Goal: Information Seeking & Learning: Stay updated

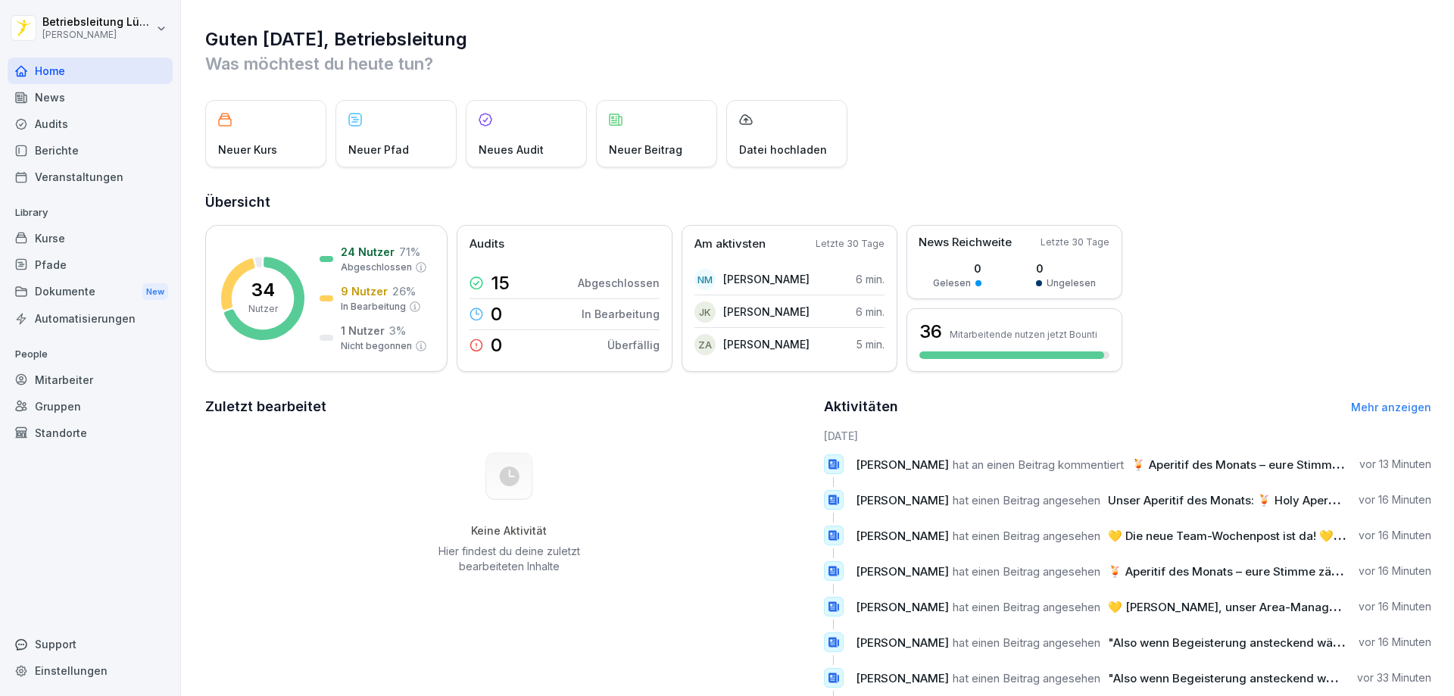
click at [73, 95] on div "News" at bounding box center [90, 97] width 165 height 27
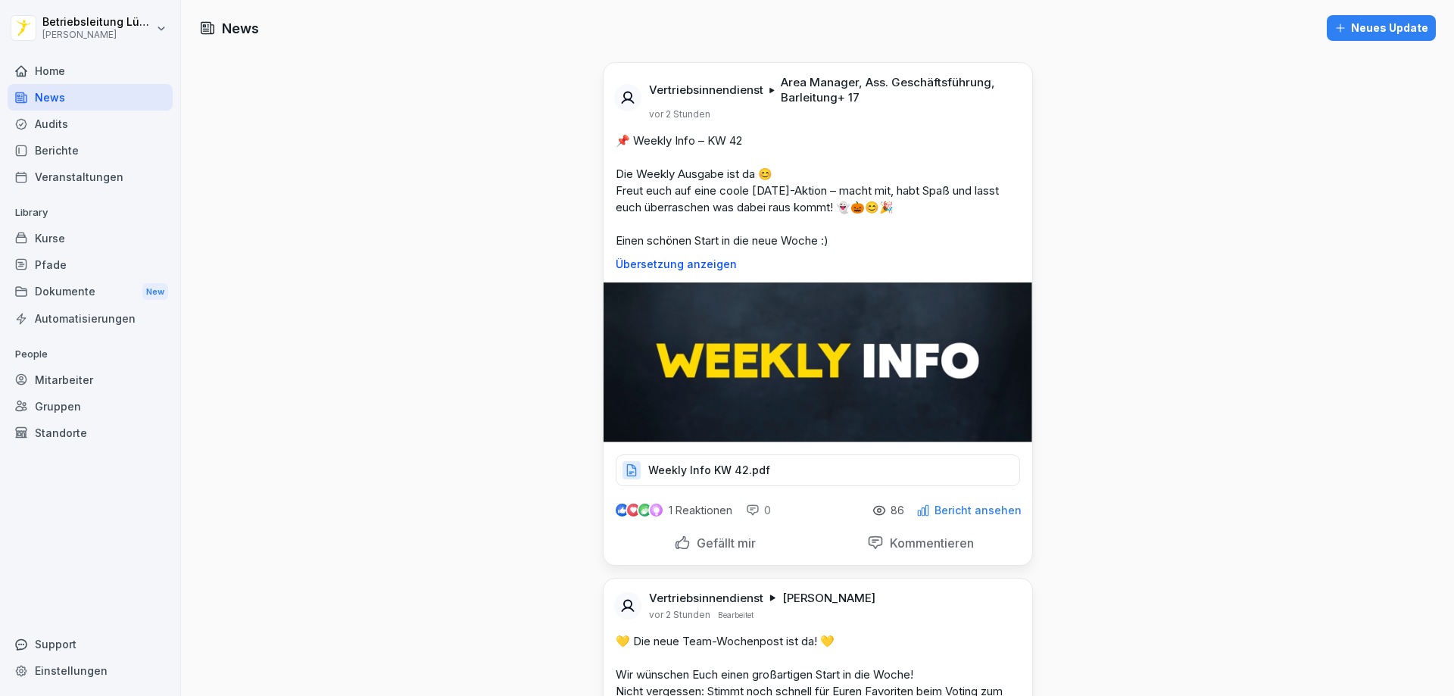
click at [63, 18] on html "Betriebsleitung [GEOGRAPHIC_DATA] Holstentor [PERSON_NAME] Home News Audits Ber…" at bounding box center [727, 348] width 1454 height 696
click at [463, 152] on html "Betriebsleitung [GEOGRAPHIC_DATA] Holstentor [PERSON_NAME] Home News Audits Ber…" at bounding box center [727, 348] width 1454 height 696
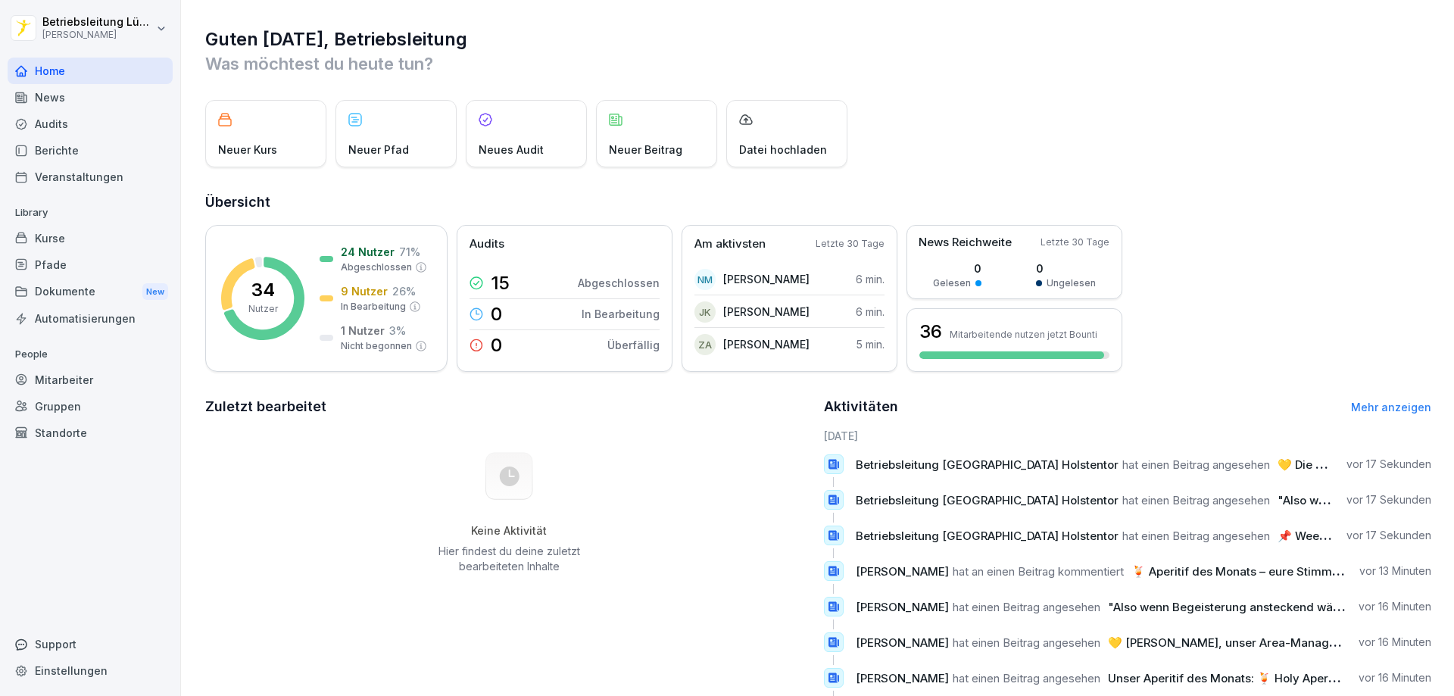
click at [78, 109] on div "News" at bounding box center [90, 97] width 165 height 27
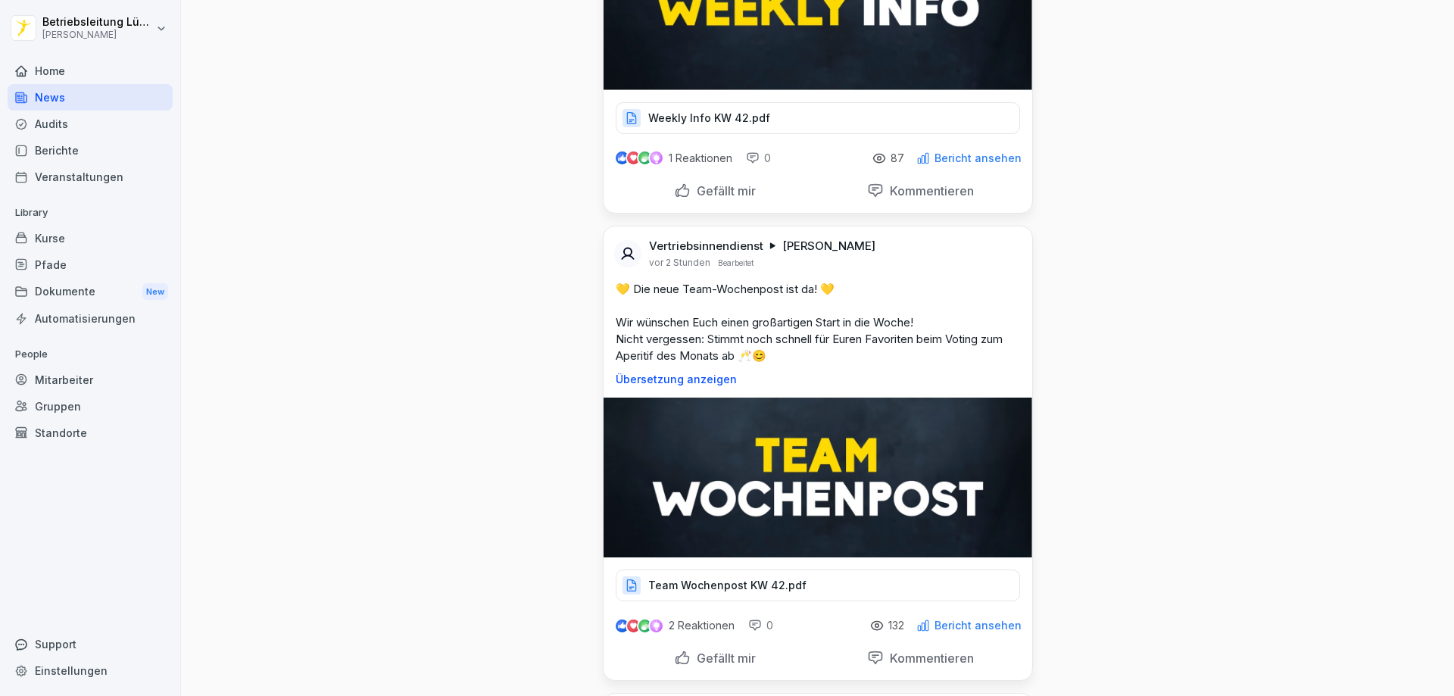
scroll to position [379, 0]
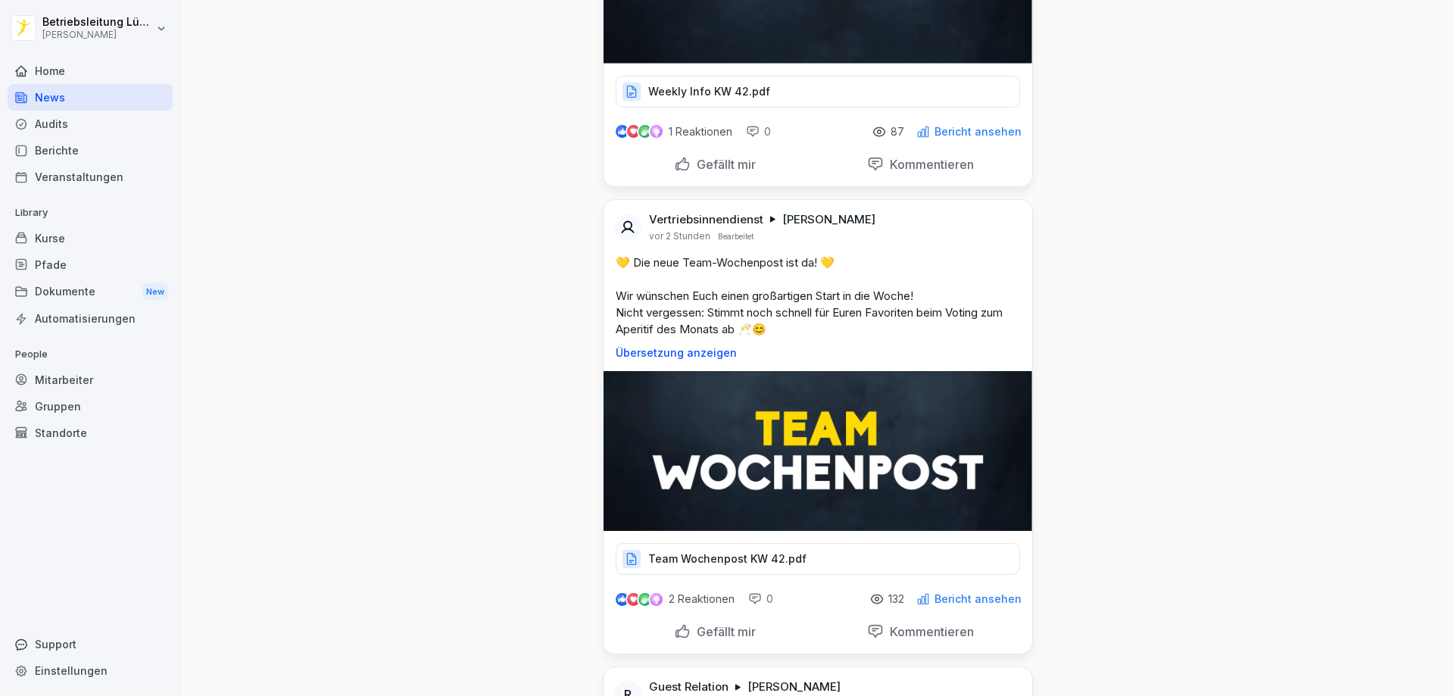
click at [725, 559] on p "Team Wochenpost KW 42.pdf" at bounding box center [727, 558] width 158 height 15
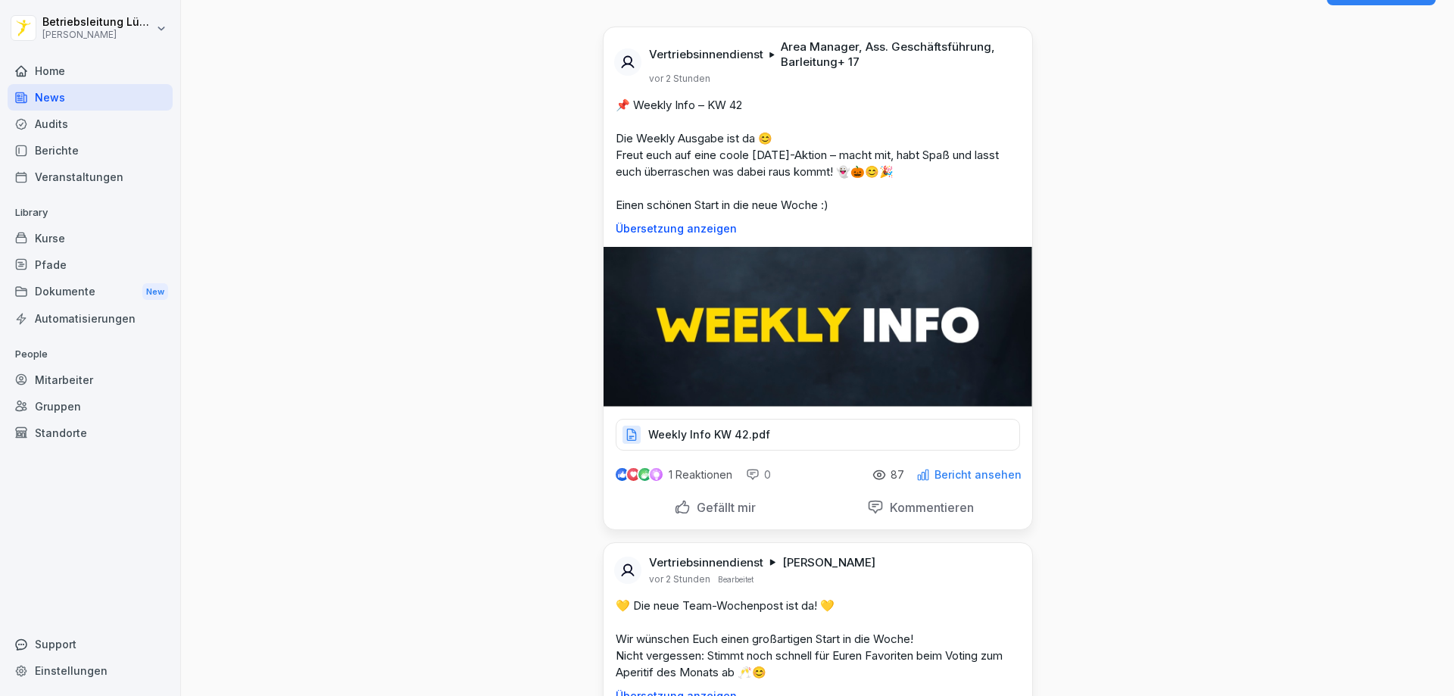
scroll to position [0, 0]
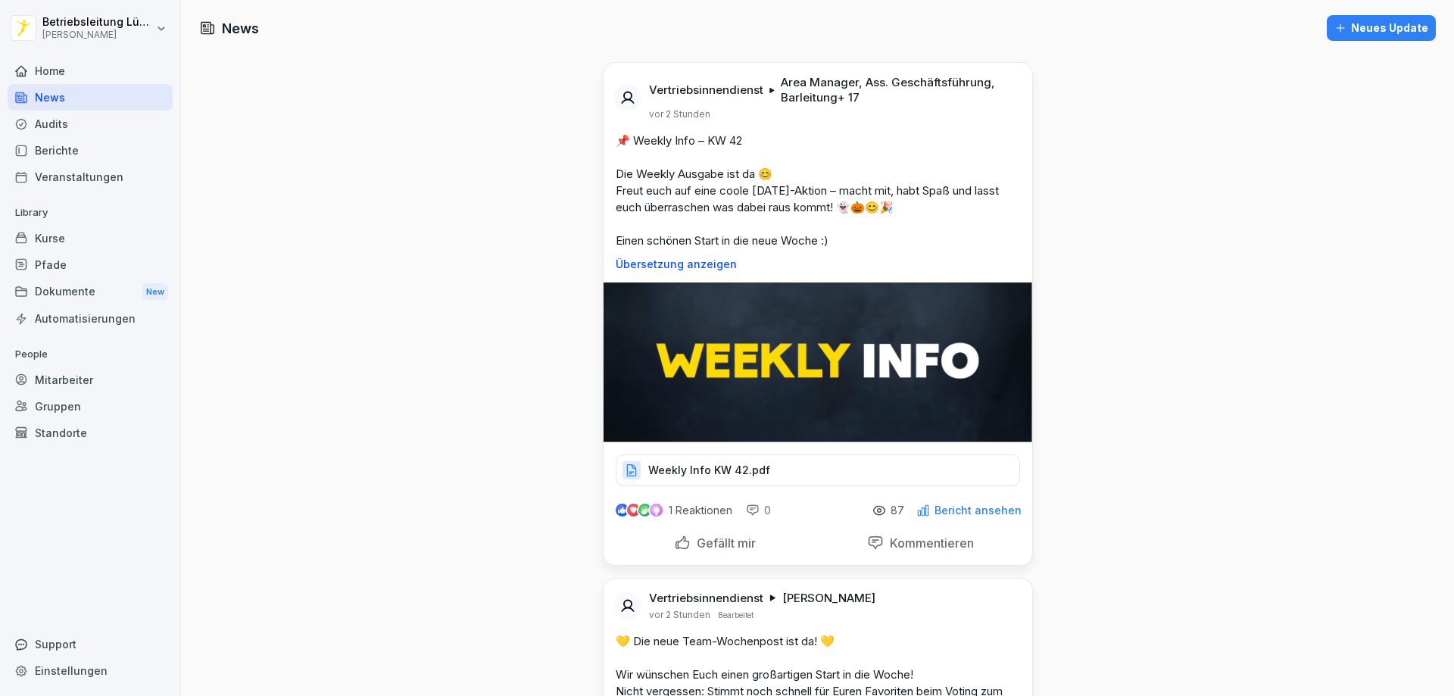
click at [716, 471] on p "Weekly Info KW 42.pdf" at bounding box center [709, 470] width 122 height 15
click at [720, 470] on p "Weekly Info KW 42.pdf" at bounding box center [709, 470] width 122 height 15
click at [70, 151] on div "Berichte" at bounding box center [90, 150] width 165 height 27
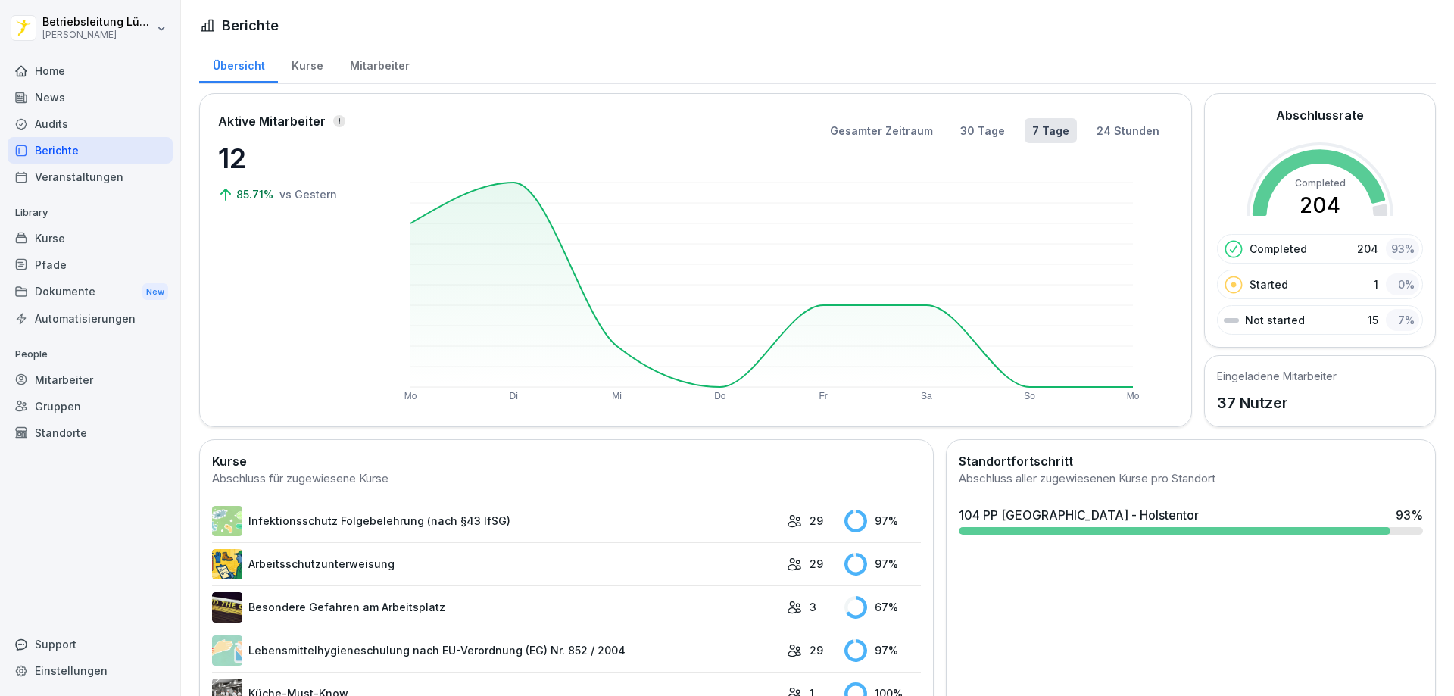
click at [81, 104] on div "News" at bounding box center [90, 97] width 165 height 27
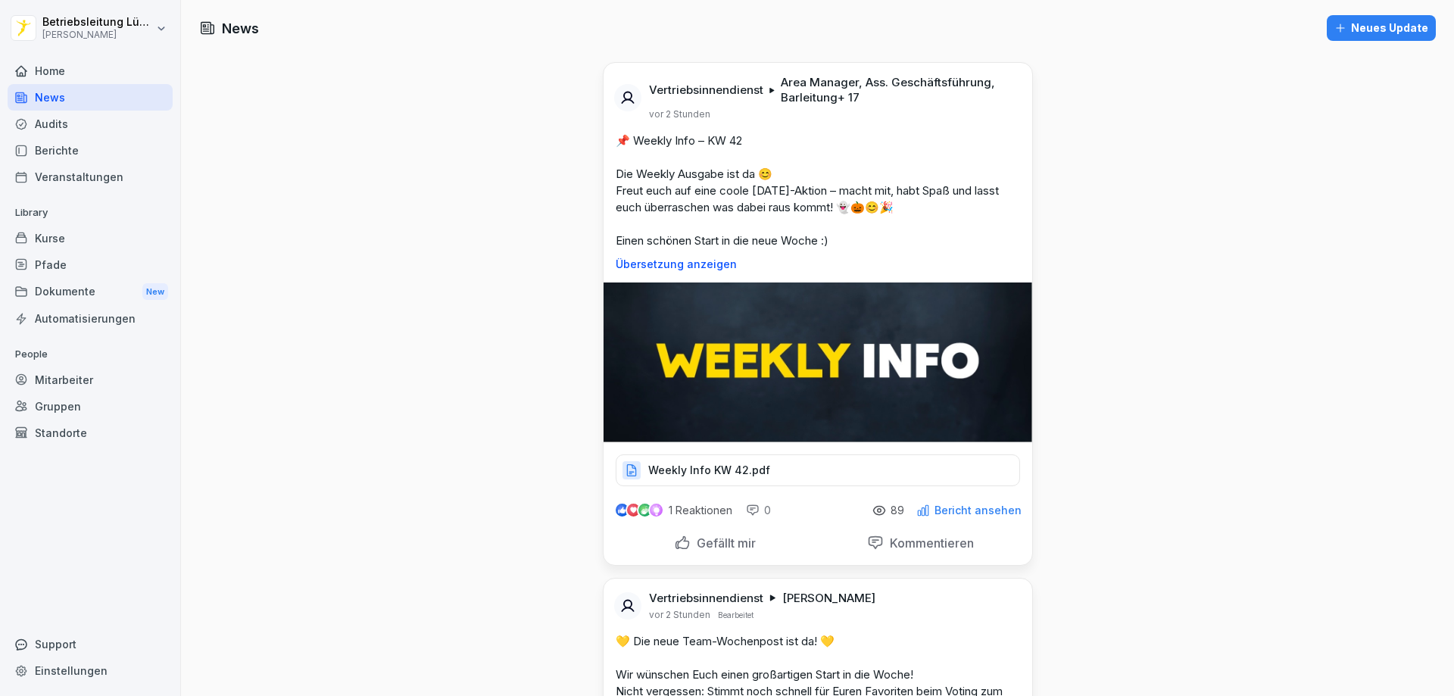
click at [974, 510] on p "Bericht ansehen" at bounding box center [977, 510] width 87 height 12
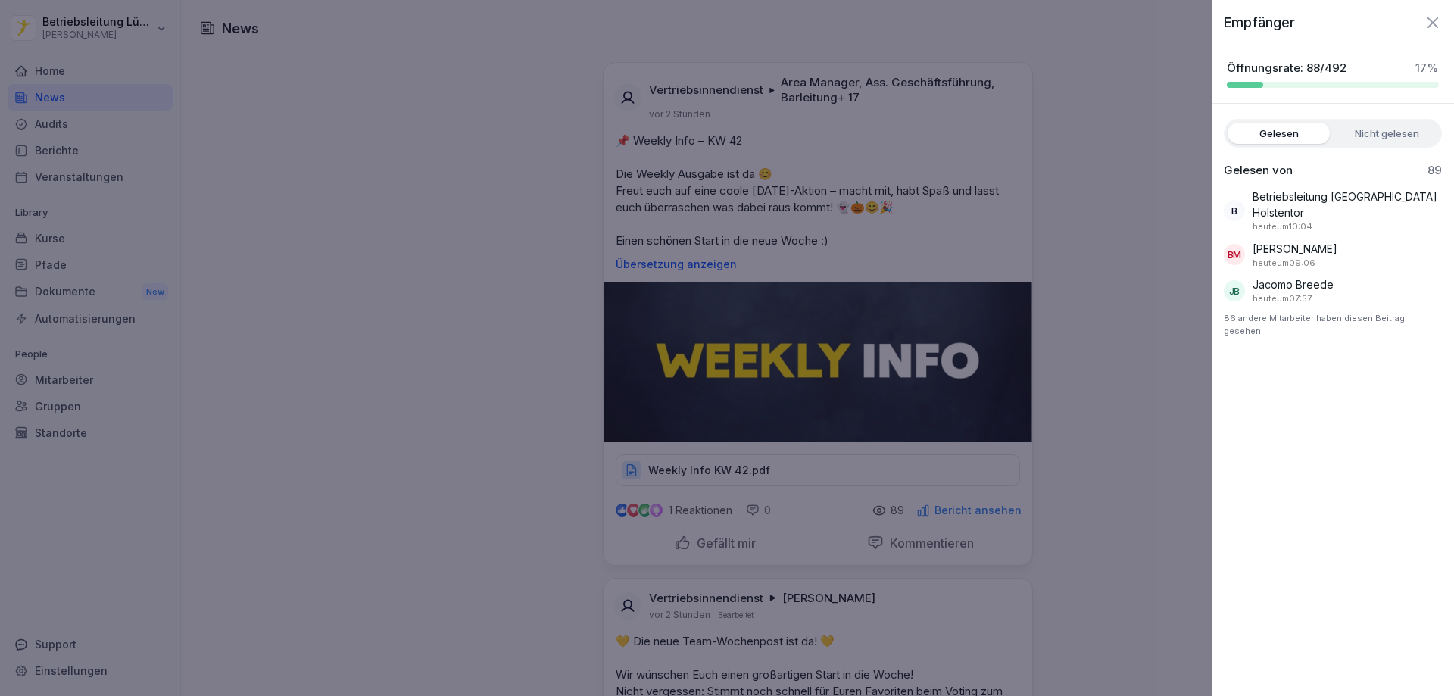
click at [1100, 508] on div at bounding box center [727, 348] width 1454 height 696
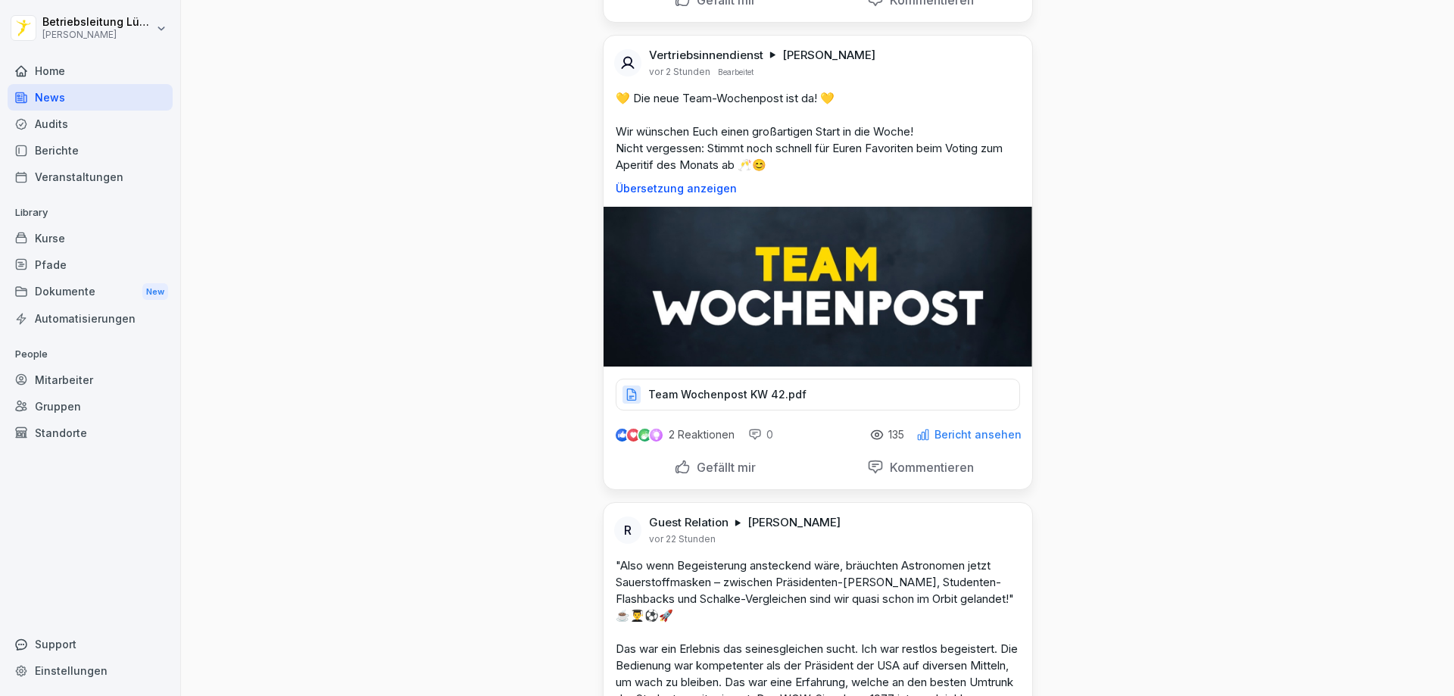
scroll to position [606, 0]
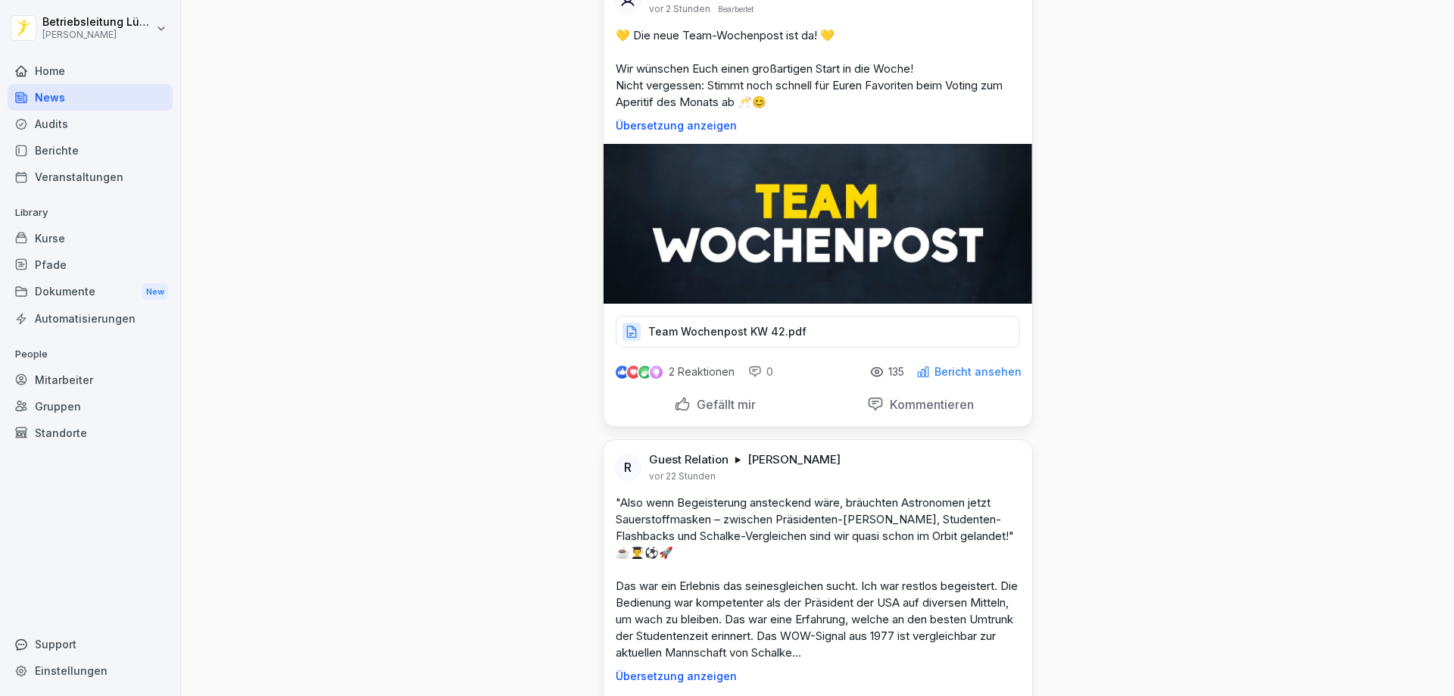
click at [960, 371] on p "Bericht ansehen" at bounding box center [977, 372] width 87 height 12
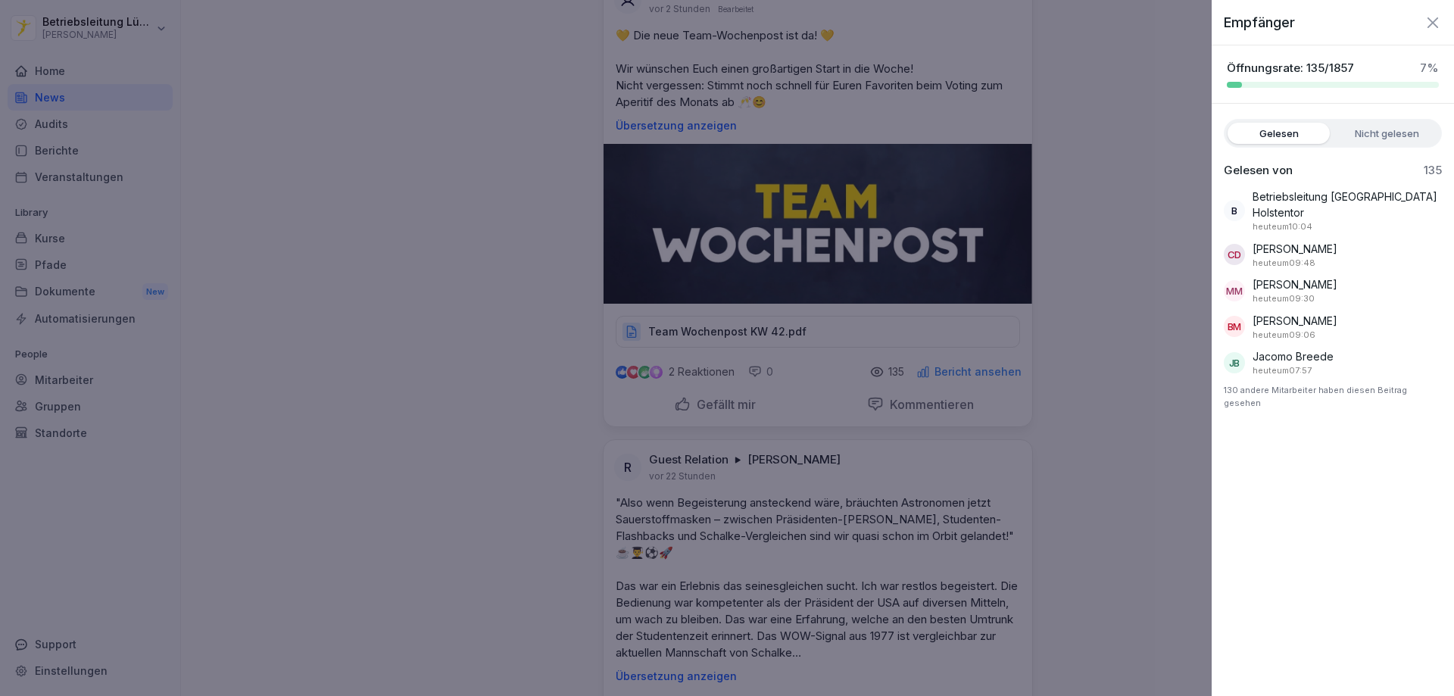
click at [1152, 229] on div at bounding box center [727, 348] width 1454 height 696
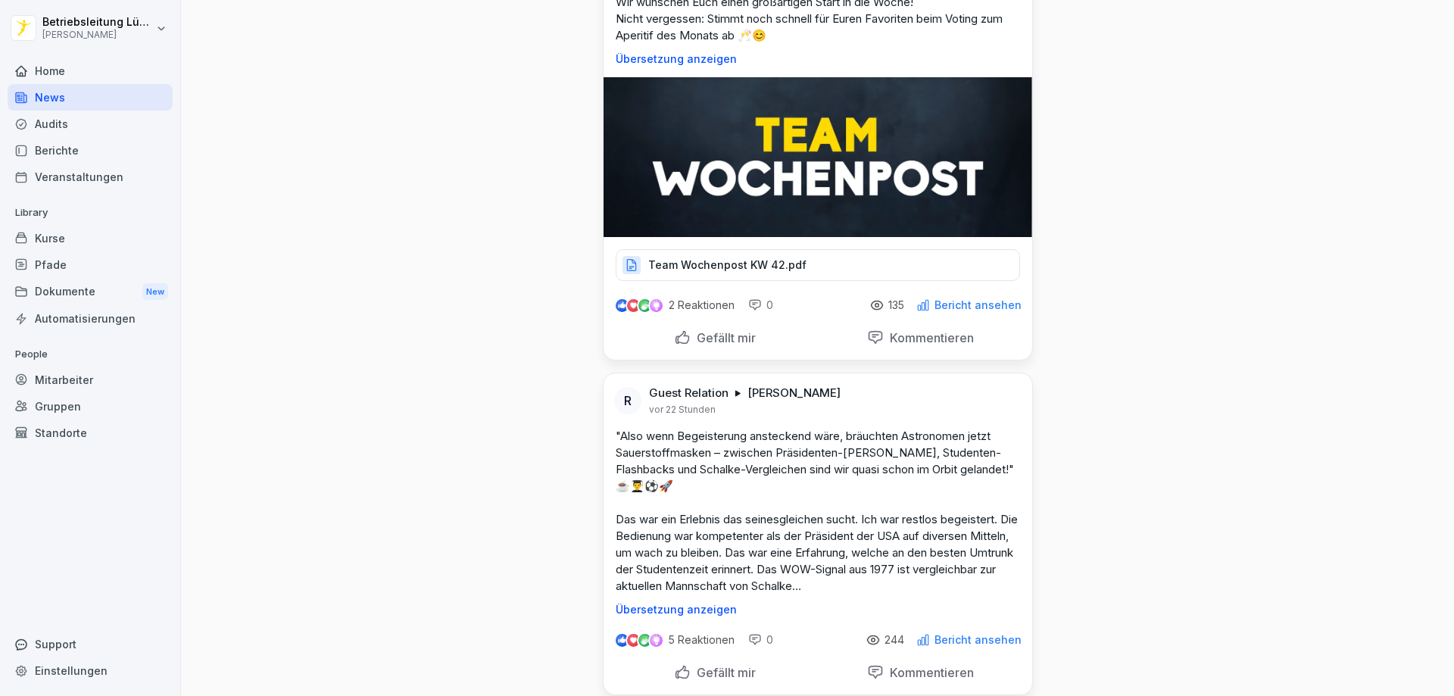
scroll to position [757, 0]
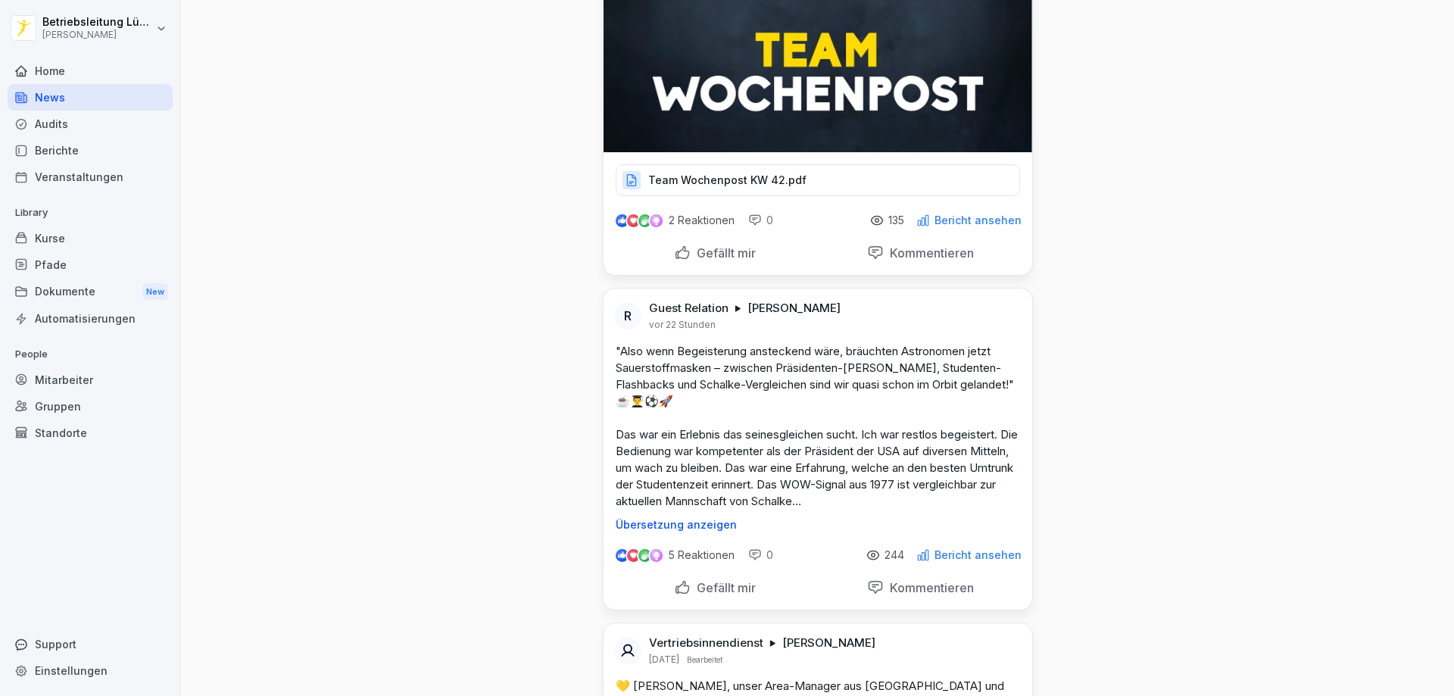
click at [978, 549] on p "Bericht ansehen" at bounding box center [977, 555] width 87 height 12
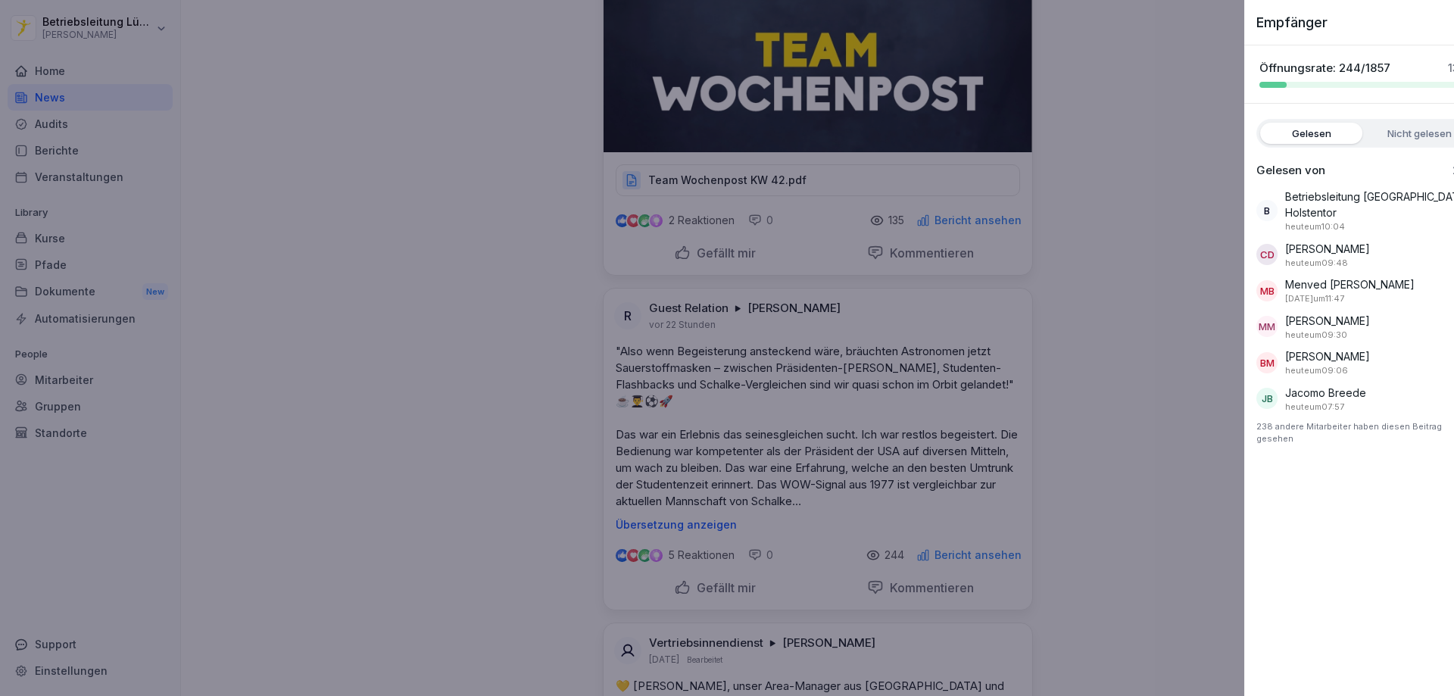
click at [1115, 363] on div at bounding box center [727, 348] width 1454 height 696
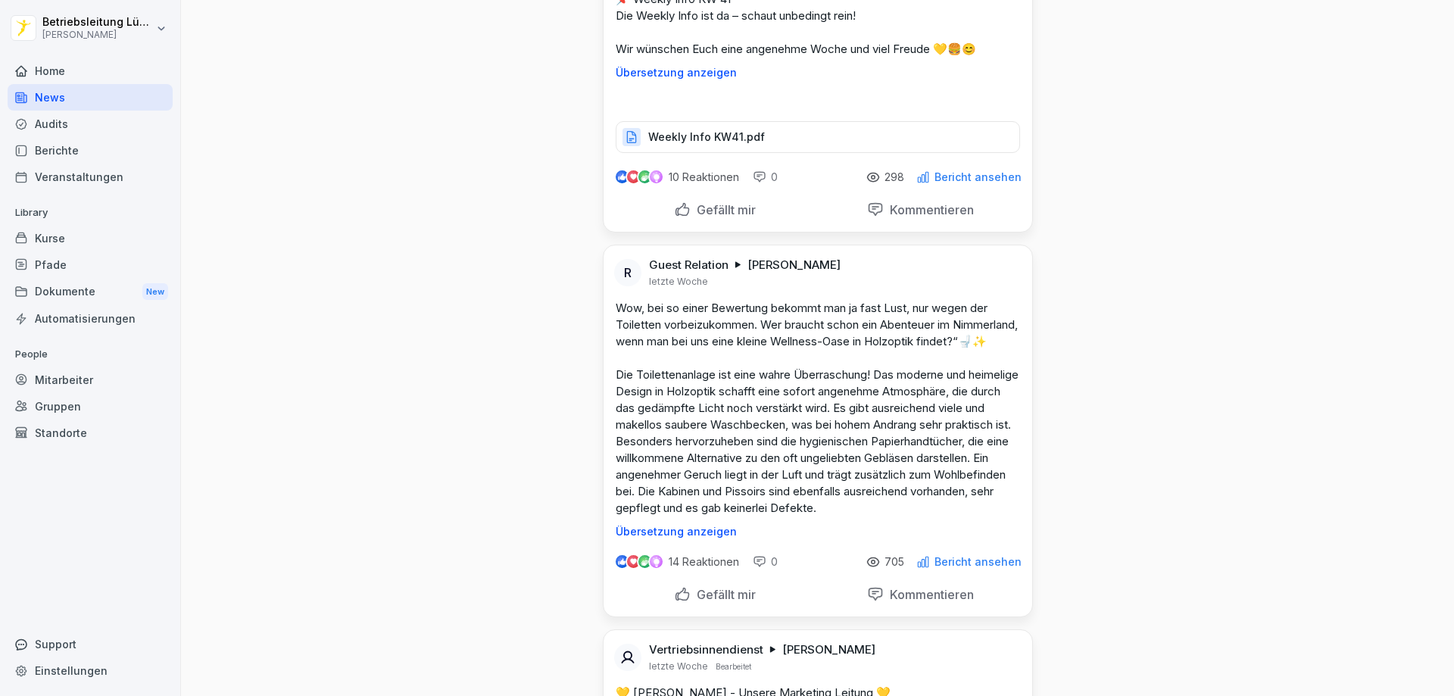
scroll to position [7572, 0]
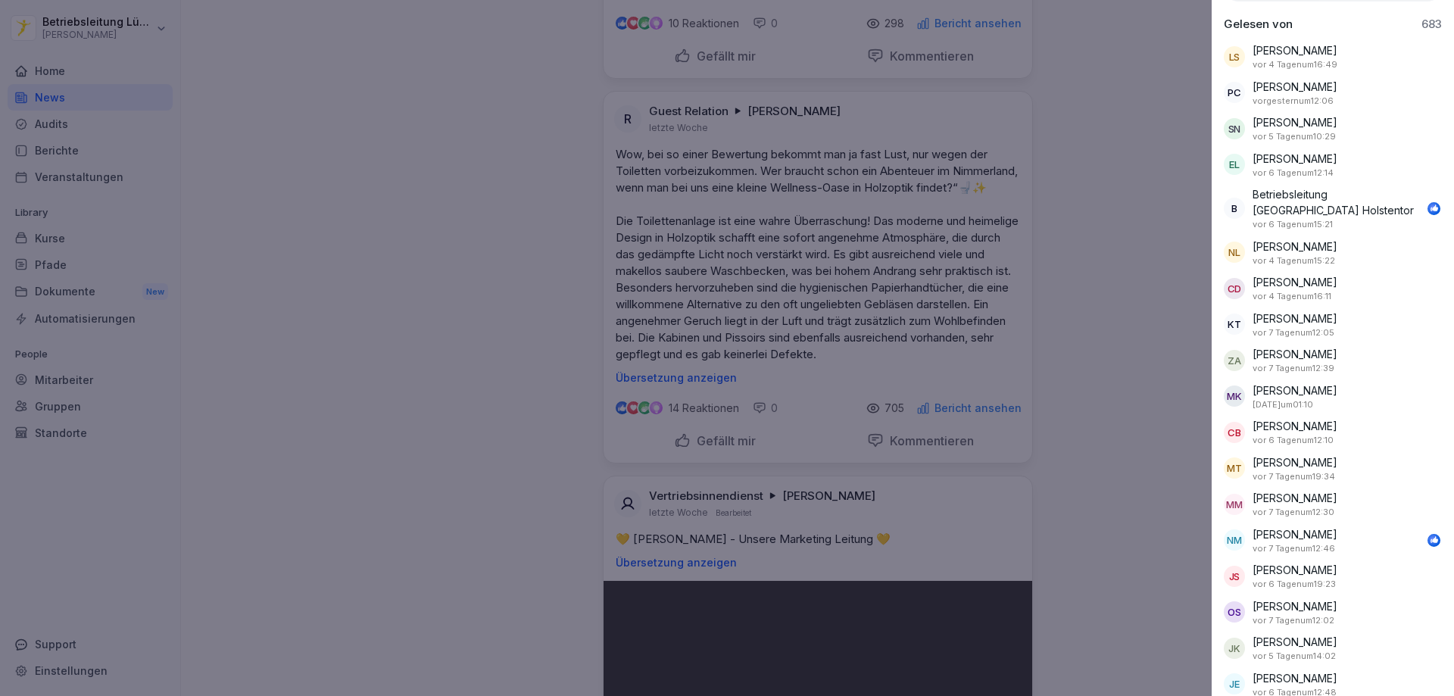
scroll to position [151, 0]
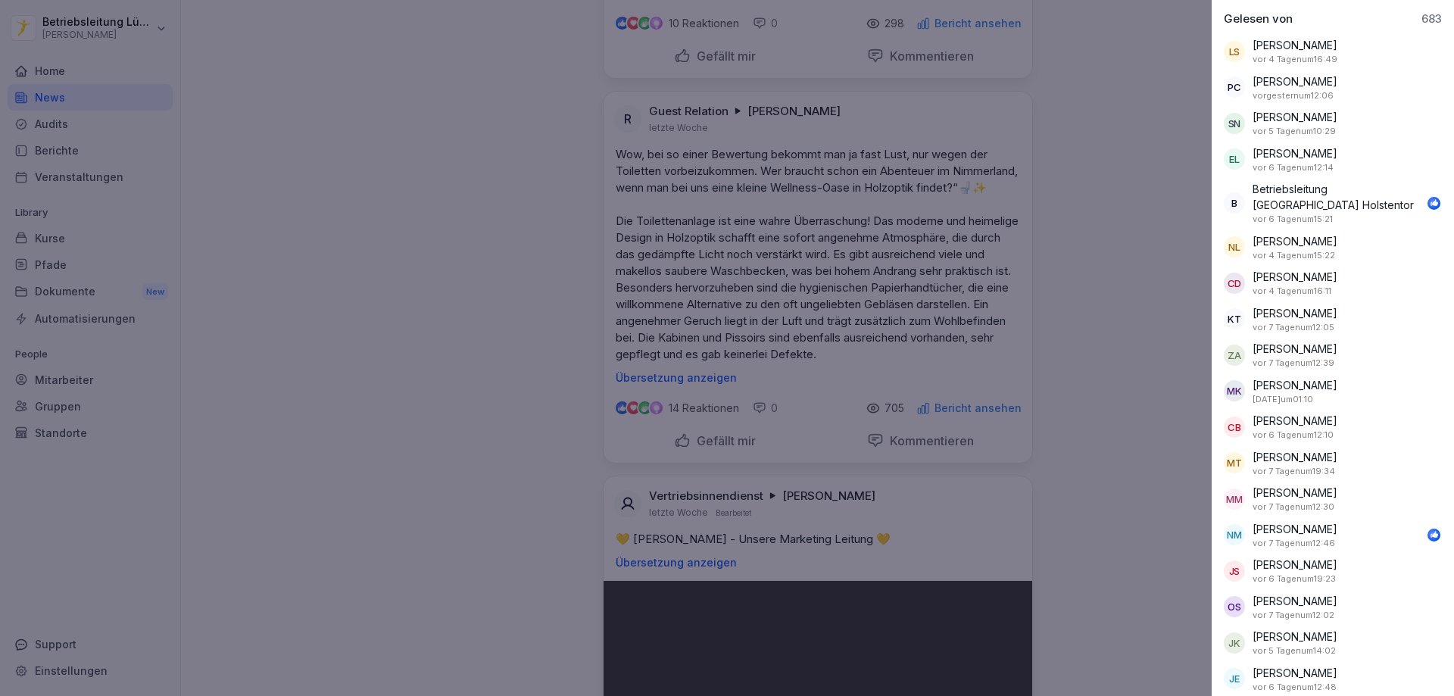
click at [1131, 451] on div at bounding box center [727, 348] width 1454 height 696
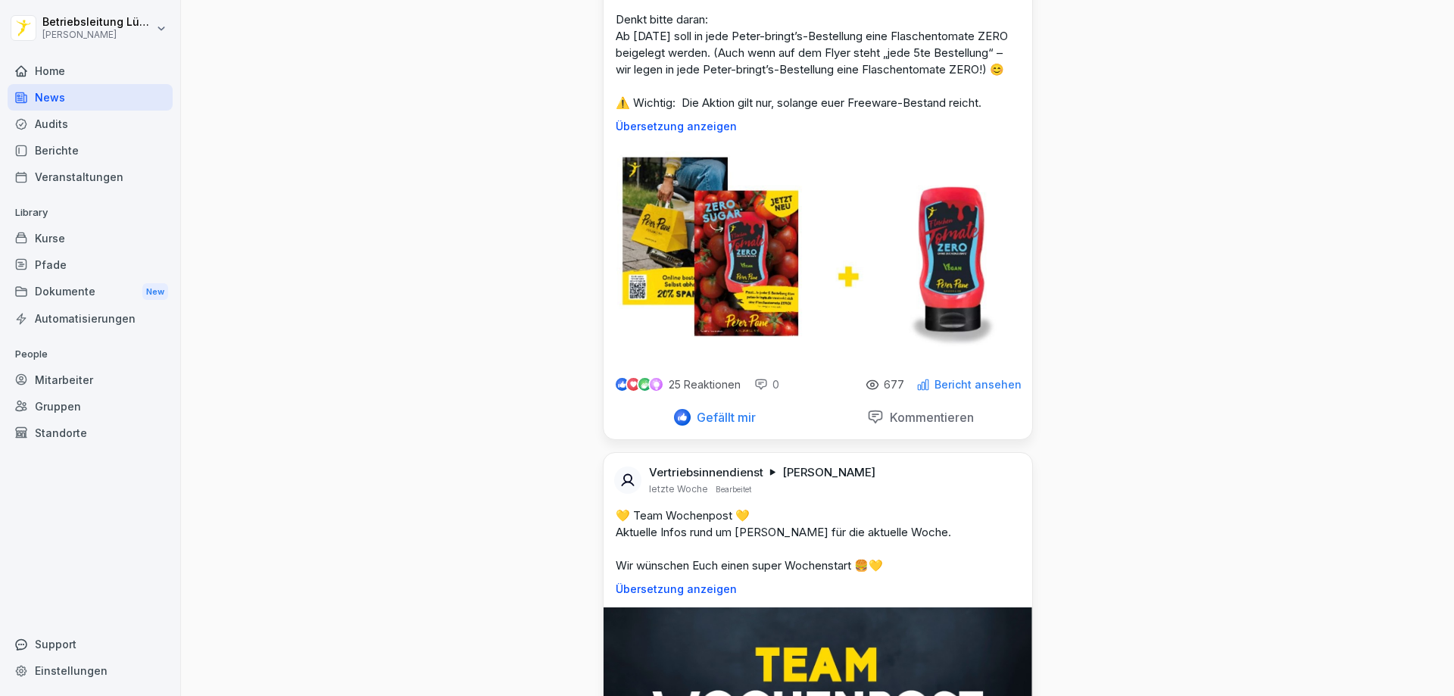
scroll to position [6361, 0]
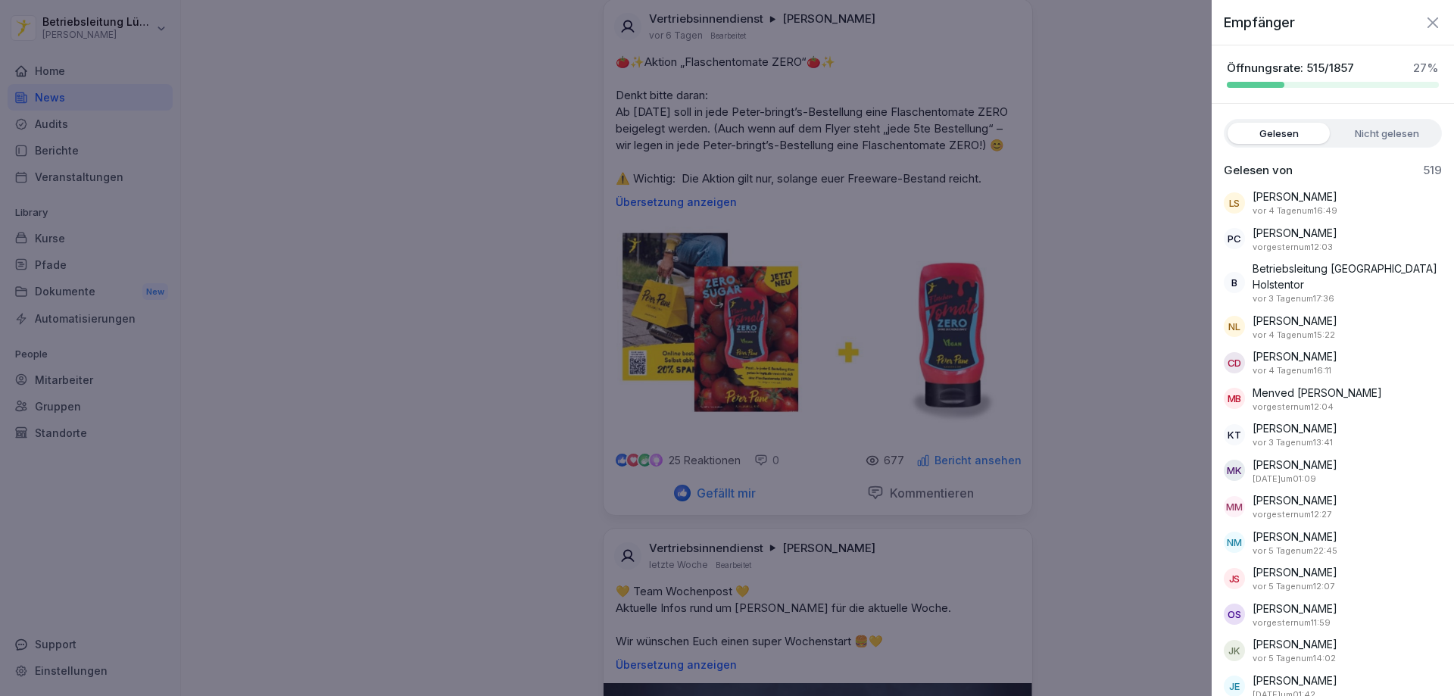
click at [1372, 131] on label "Nicht gelesen" at bounding box center [1387, 133] width 102 height 21
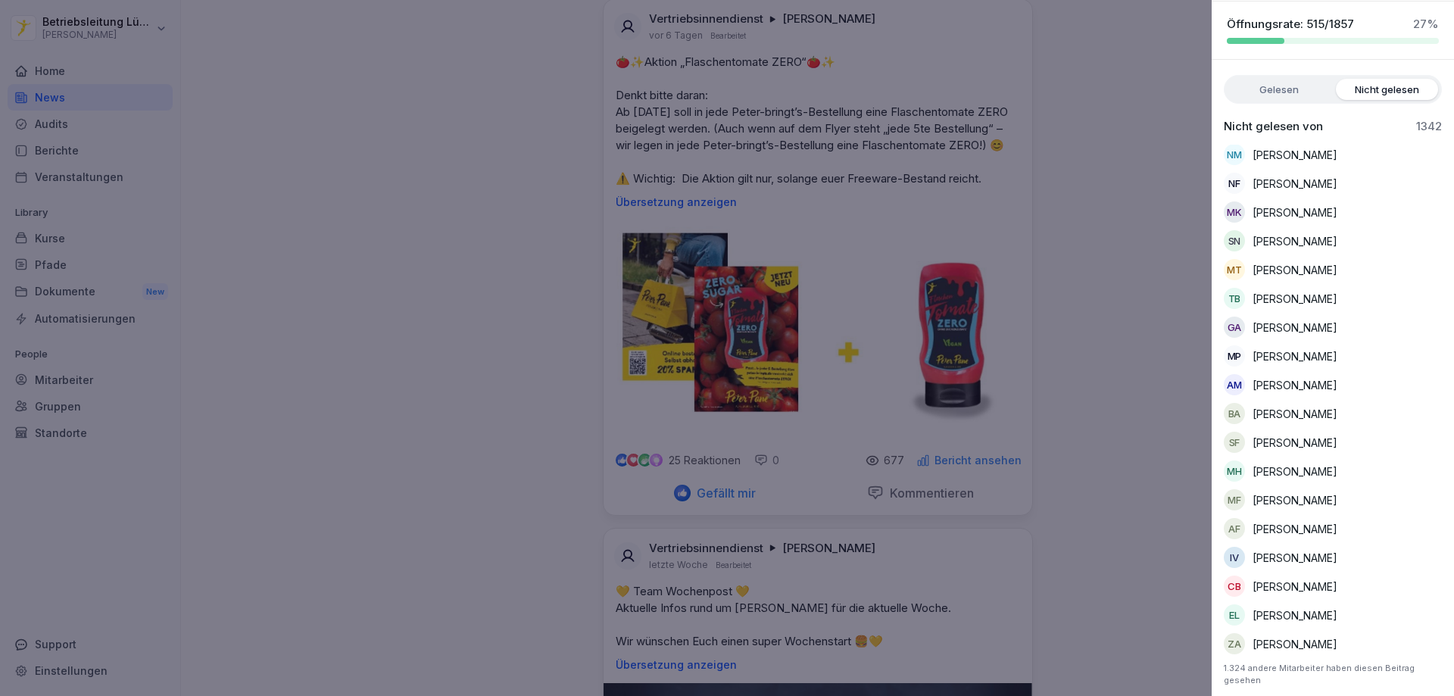
scroll to position [0, 0]
click at [1137, 196] on div at bounding box center [727, 348] width 1454 height 696
